Goal: Navigation & Orientation: Find specific page/section

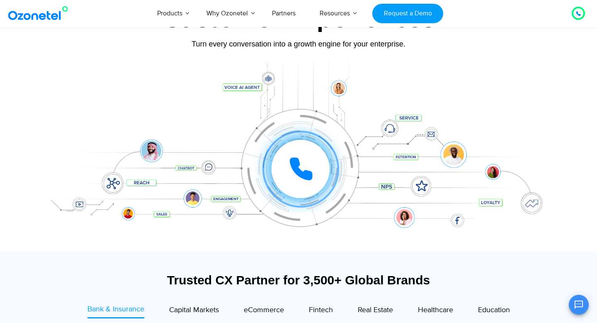
scroll to position [73, 0]
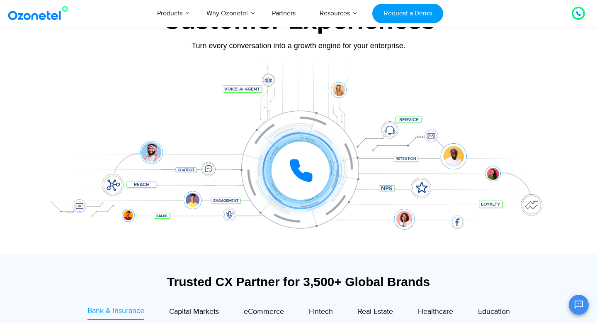
click at [308, 174] on icon at bounding box center [301, 170] width 21 height 21
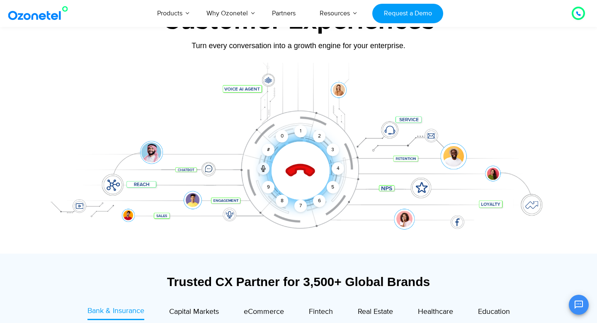
click at [311, 170] on icon at bounding box center [300, 170] width 29 height 29
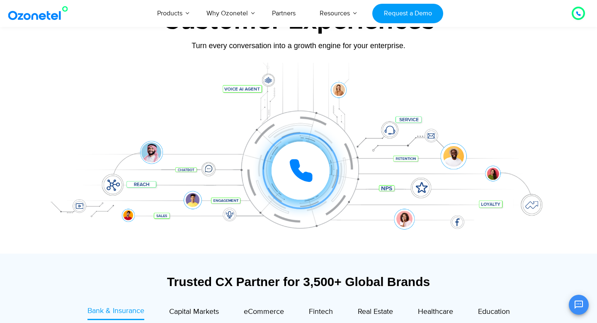
click at [391, 69] on div at bounding box center [298, 158] width 518 height 191
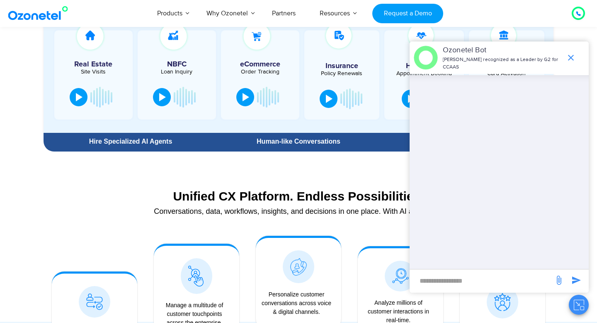
scroll to position [487, 0]
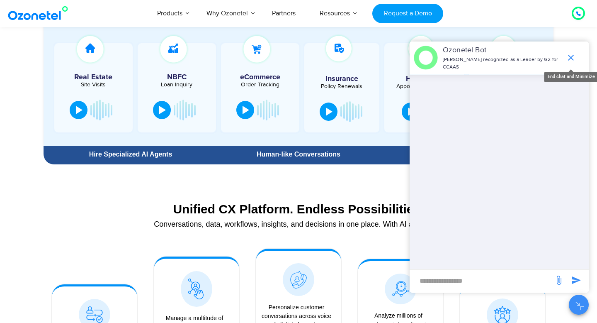
click at [570, 57] on icon "end chat or minimize" at bounding box center [571, 58] width 10 height 10
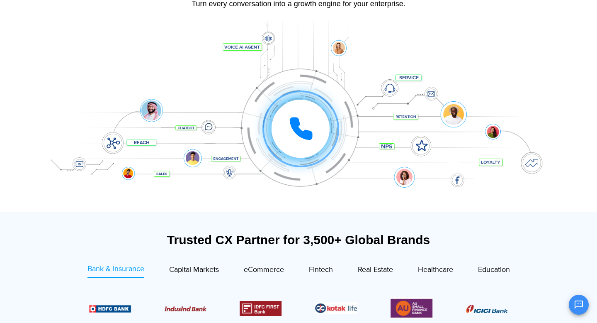
scroll to position [0, 0]
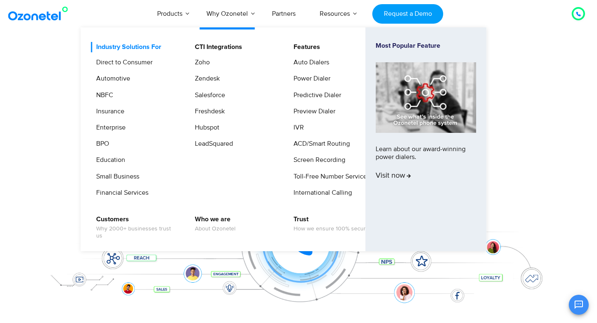
click at [146, 45] on link "Industry Solutions For" at bounding box center [127, 47] width 72 height 10
click at [114, 79] on link "Automotive" at bounding box center [111, 78] width 41 height 10
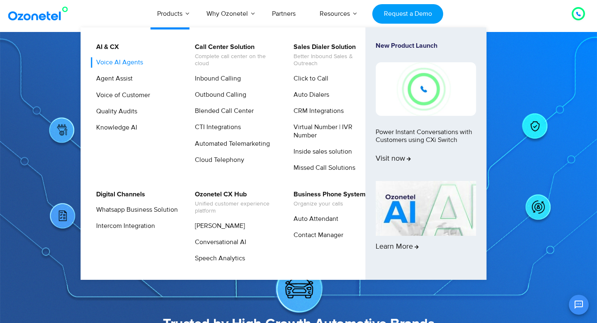
click at [130, 63] on link "Voice AI Agents" at bounding box center [117, 62] width 53 height 10
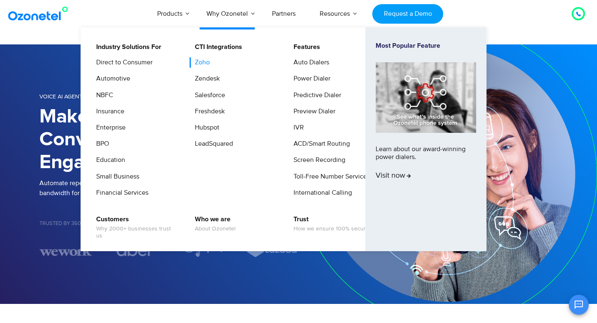
click at [206, 62] on link "Zoho" at bounding box center [200, 62] width 22 height 10
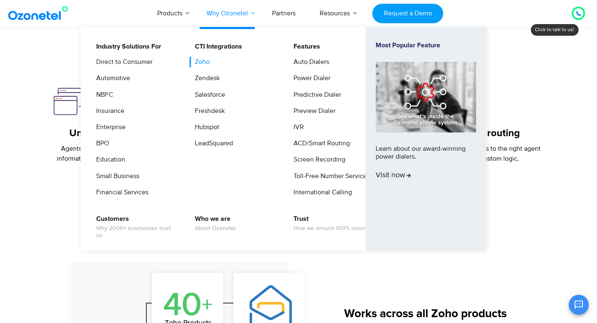
scroll to position [227, 0]
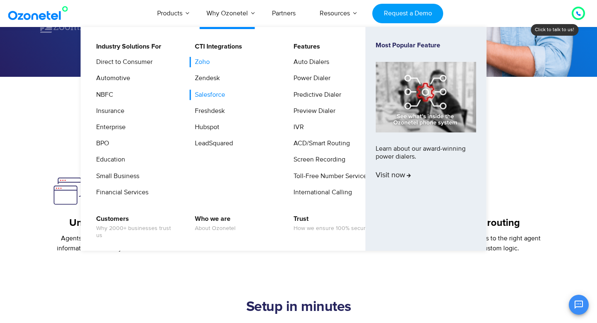
click at [213, 93] on link "Salesforce" at bounding box center [207, 95] width 37 height 10
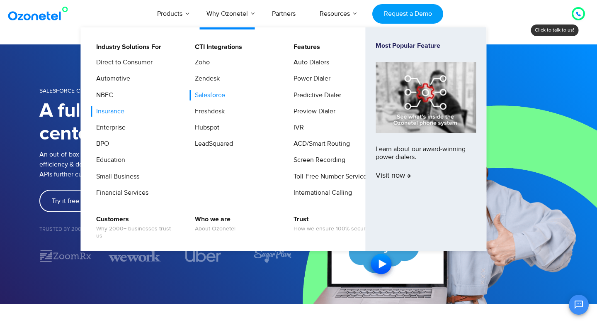
click at [113, 110] on link "Insurance" at bounding box center [108, 111] width 35 height 10
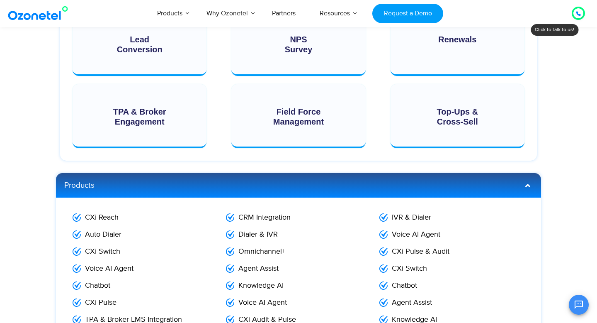
scroll to position [1534, 0]
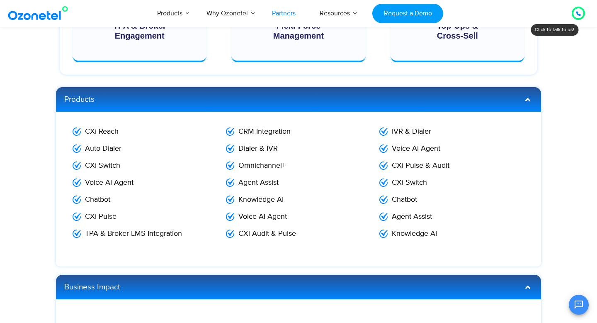
click at [286, 14] on link "Partners" at bounding box center [284, 13] width 48 height 27
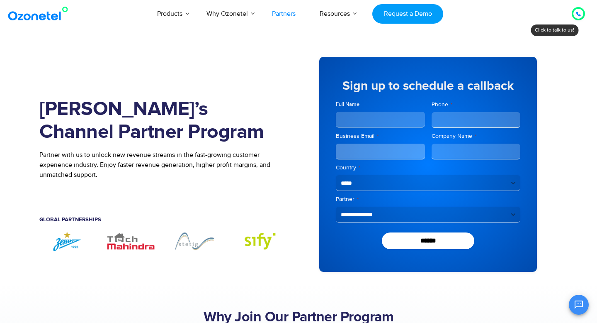
click at [32, 16] on img at bounding box center [39, 13] width 67 height 15
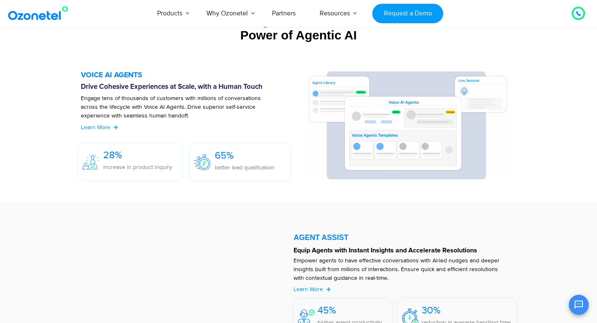
scroll to position [918, 0]
